Goal: Submit feedback/report problem

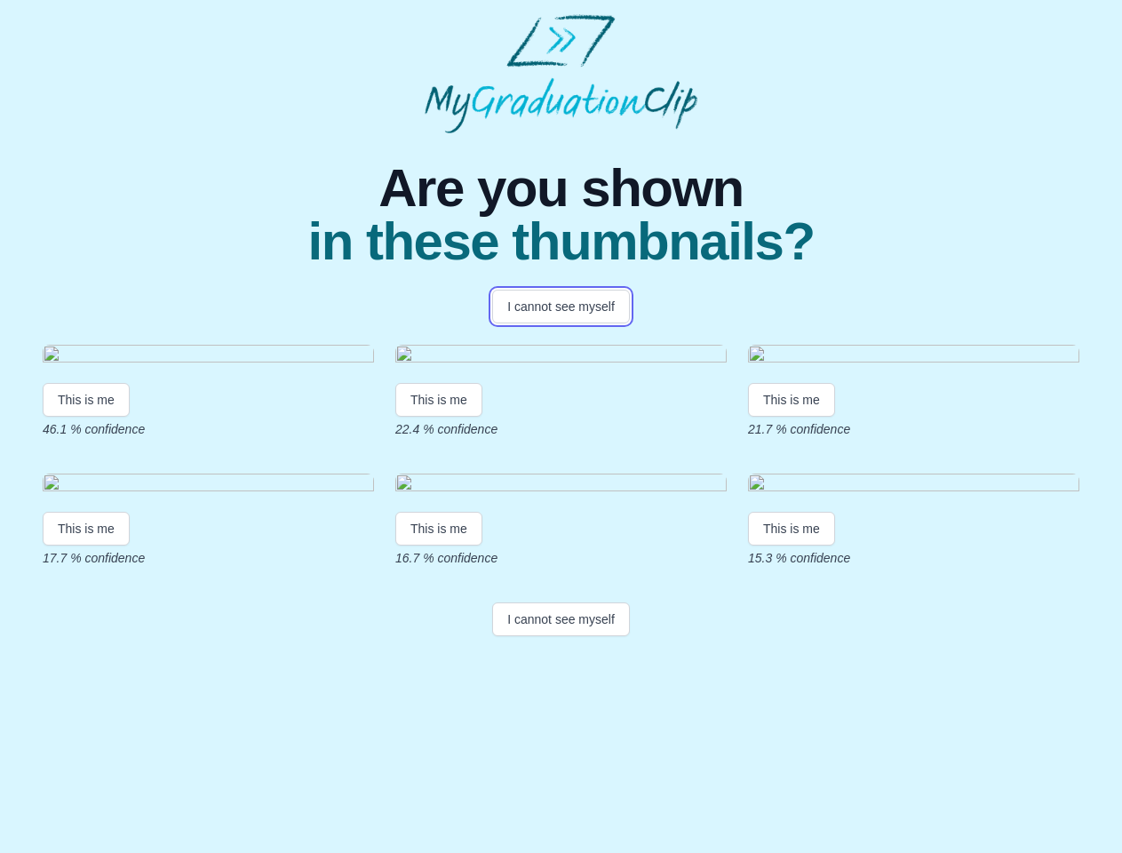
click at [560, 306] on button "I cannot see myself" at bounding box center [561, 307] width 138 height 34
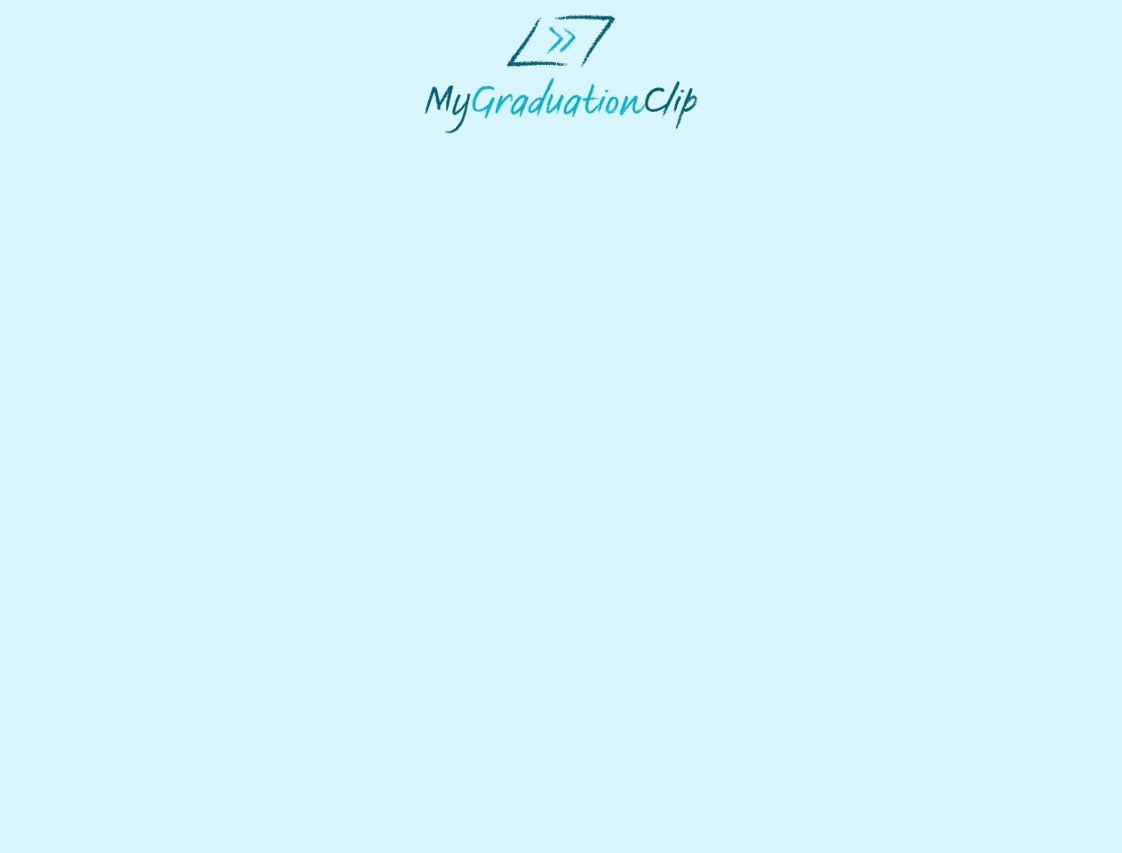
click at [86, 147] on html at bounding box center [561, 73] width 1122 height 147
click at [441, 147] on html at bounding box center [561, 73] width 1122 height 147
click at [796, 147] on html at bounding box center [561, 73] width 1122 height 147
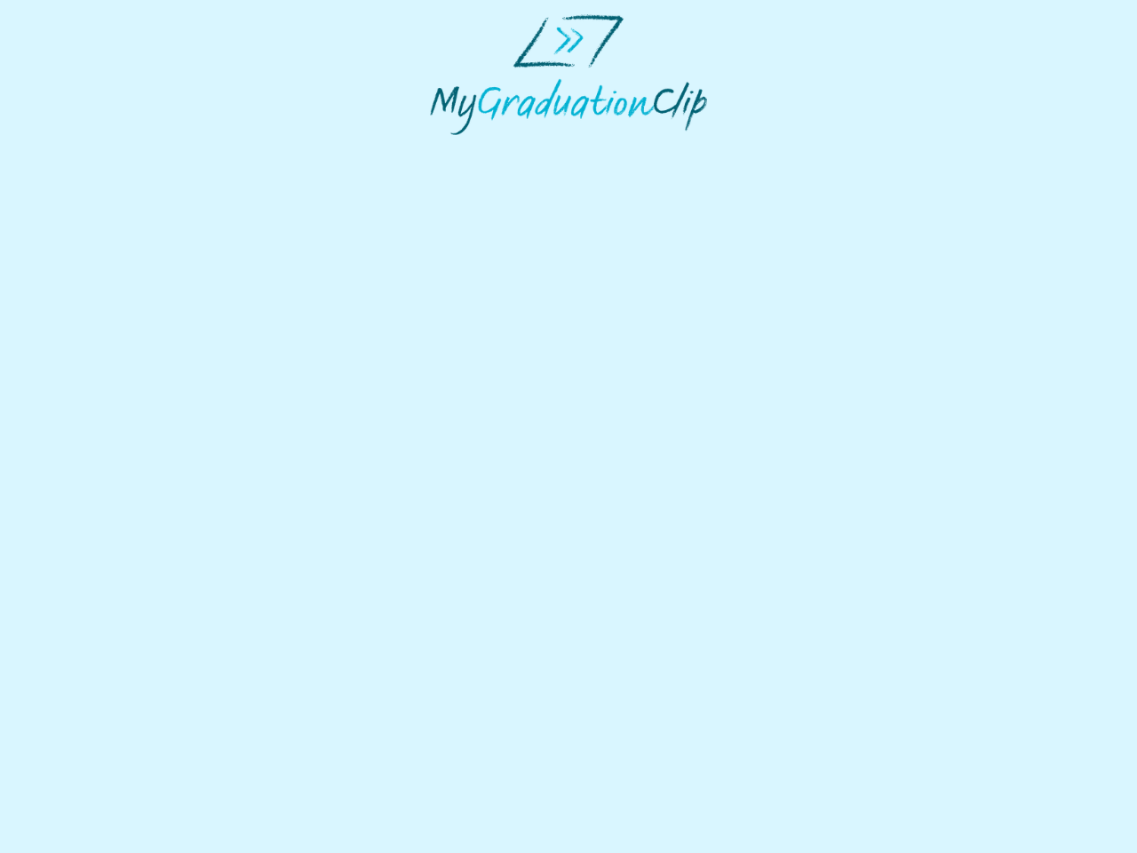
click at [86, 149] on html at bounding box center [568, 74] width 1137 height 149
click at [441, 149] on html at bounding box center [568, 74] width 1137 height 149
click at [796, 149] on html at bounding box center [568, 74] width 1137 height 149
